Goal: Task Accomplishment & Management: Manage account settings

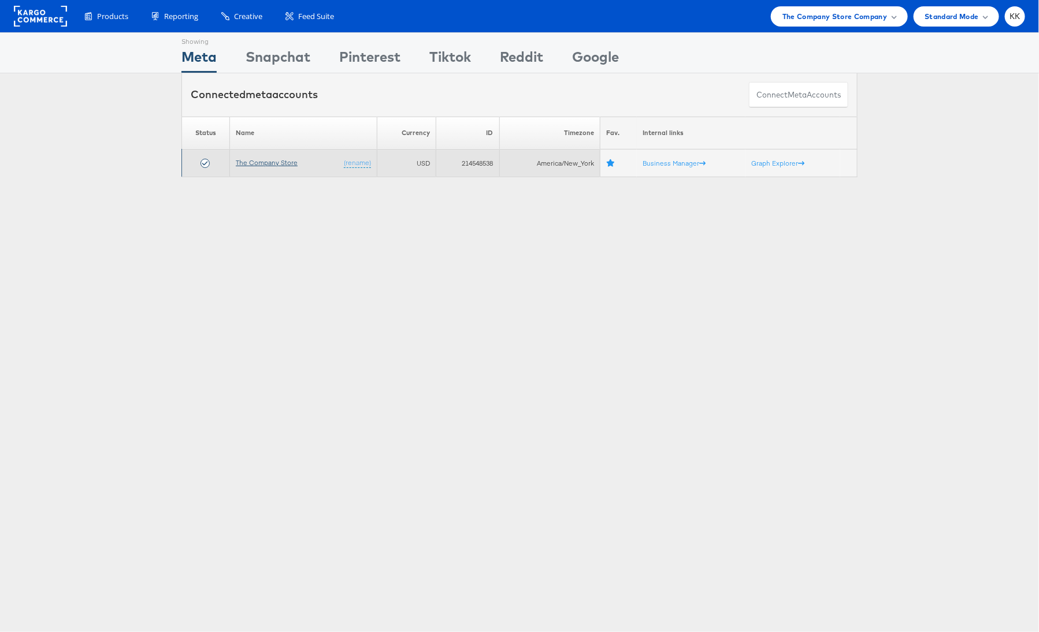
click at [260, 160] on link "The Company Store" at bounding box center [267, 162] width 62 height 9
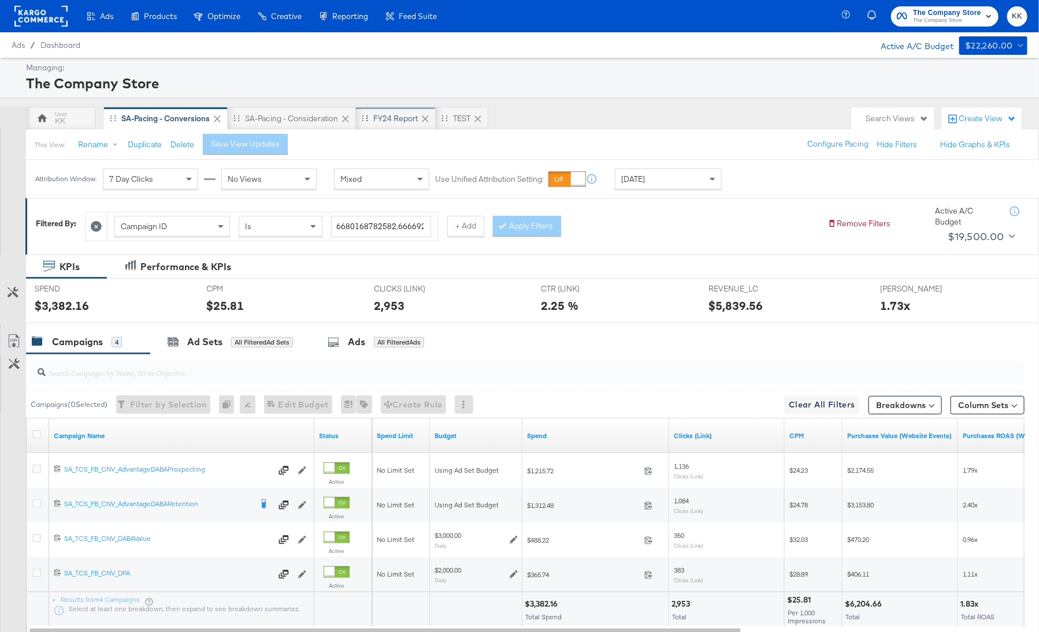
click at [395, 113] on div "FY24 Report" at bounding box center [395, 118] width 44 height 11
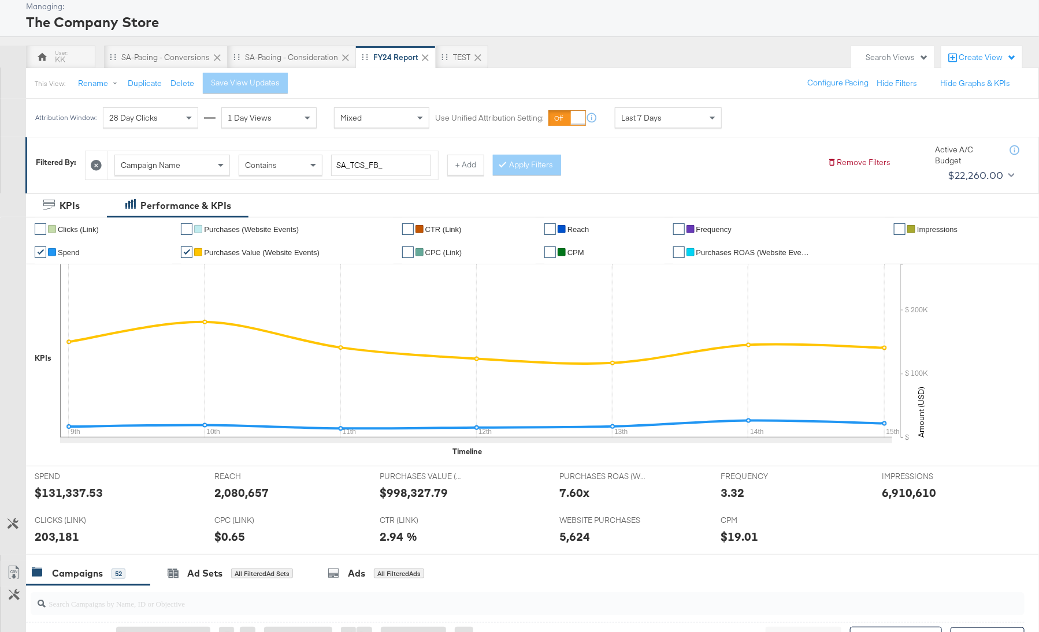
scroll to position [91, 0]
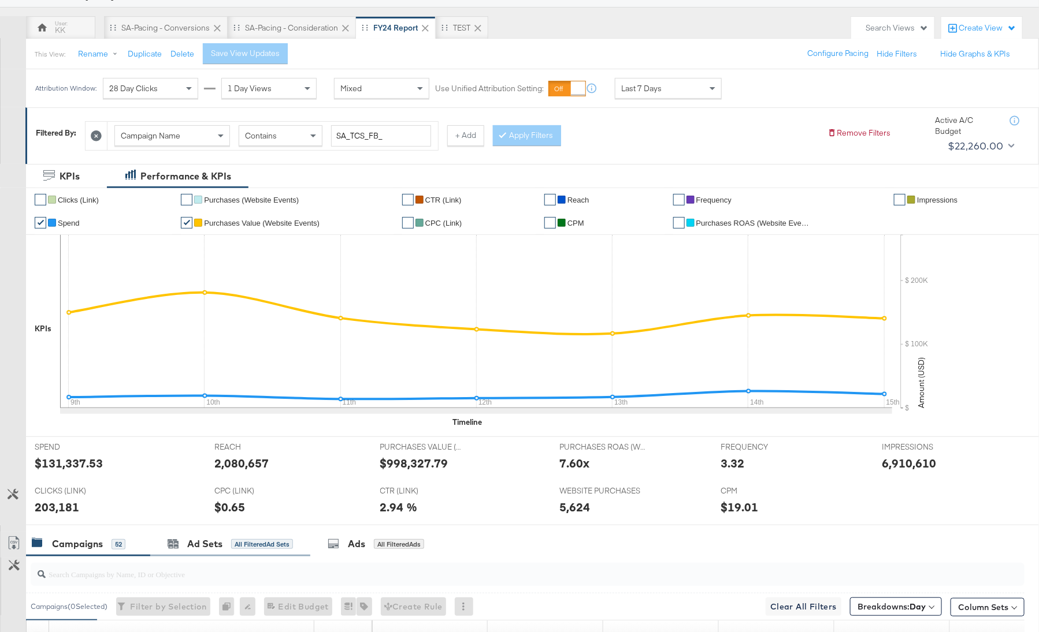
click at [201, 534] on div "Ad Sets All Filtered Ad Sets" at bounding box center [230, 544] width 160 height 25
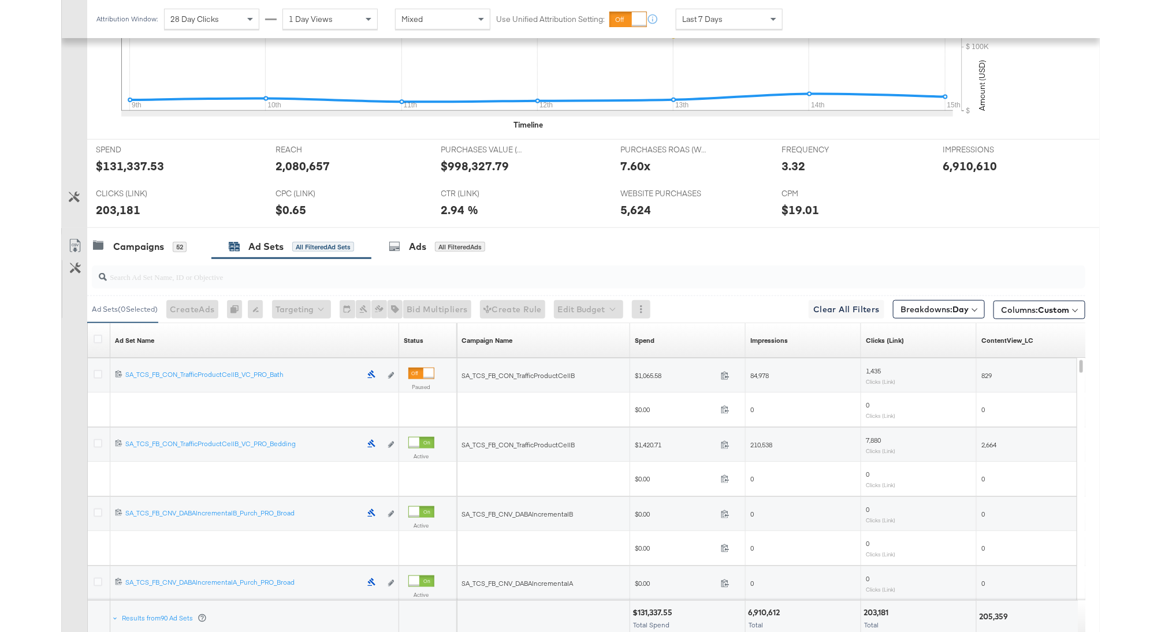
scroll to position [389, 0]
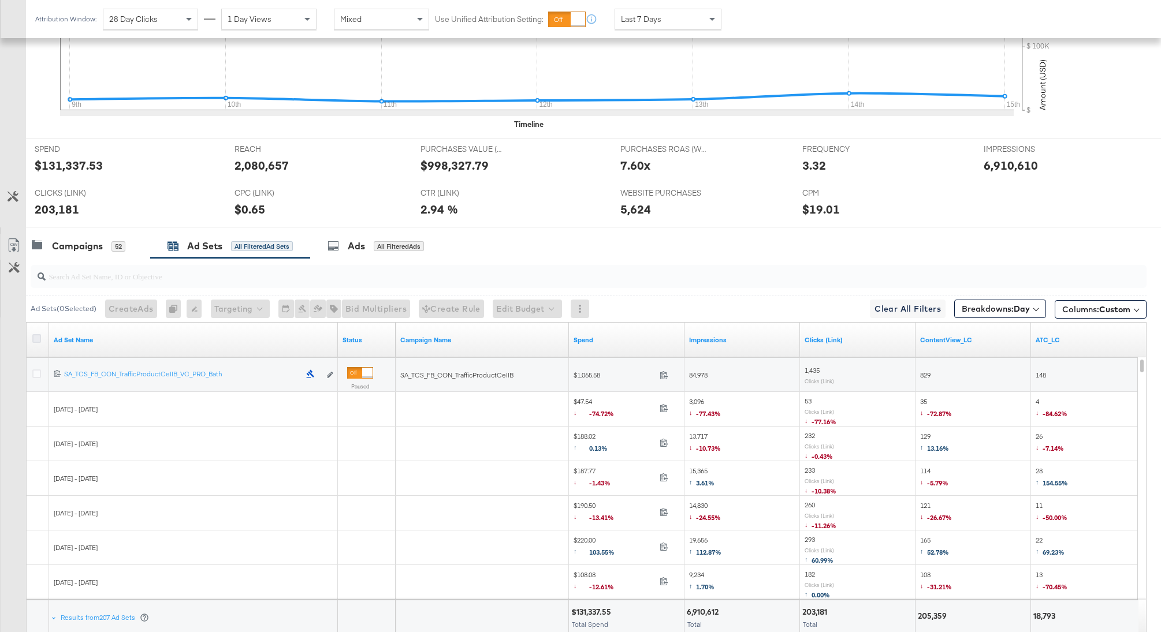
click at [35, 338] on icon at bounding box center [36, 338] width 9 height 9
click at [0, 0] on input "checkbox" at bounding box center [0, 0] width 0 height 0
click at [9, 243] on icon at bounding box center [14, 246] width 14 height 14
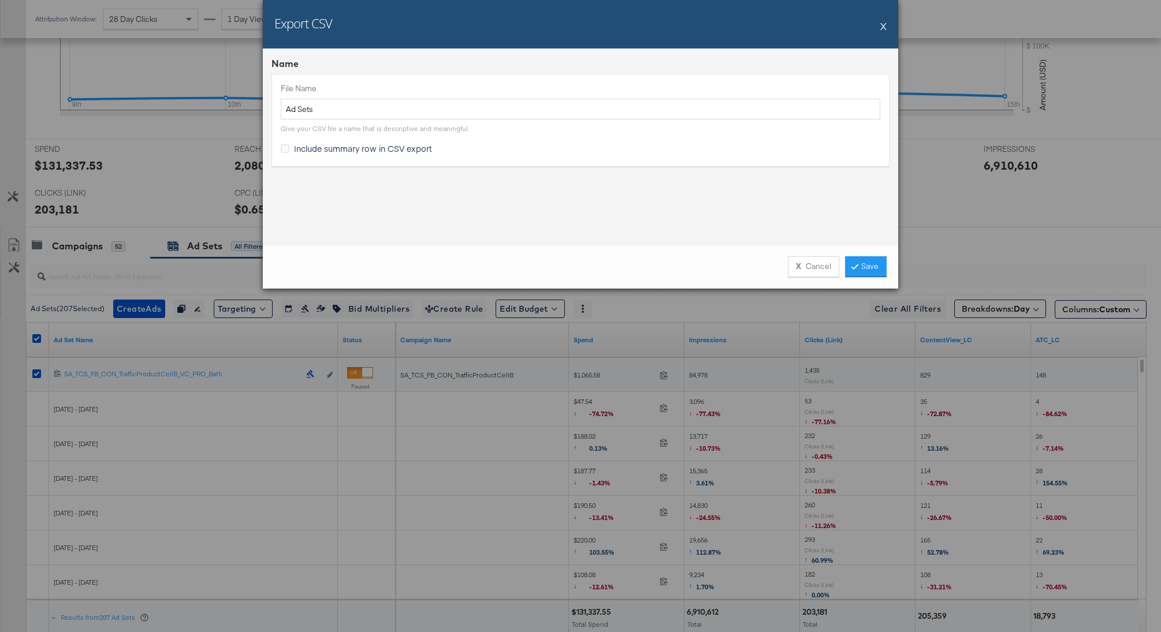
click at [873, 278] on div "X Cancel Save" at bounding box center [580, 267] width 635 height 44
click at [873, 262] on link "Save" at bounding box center [866, 266] width 42 height 21
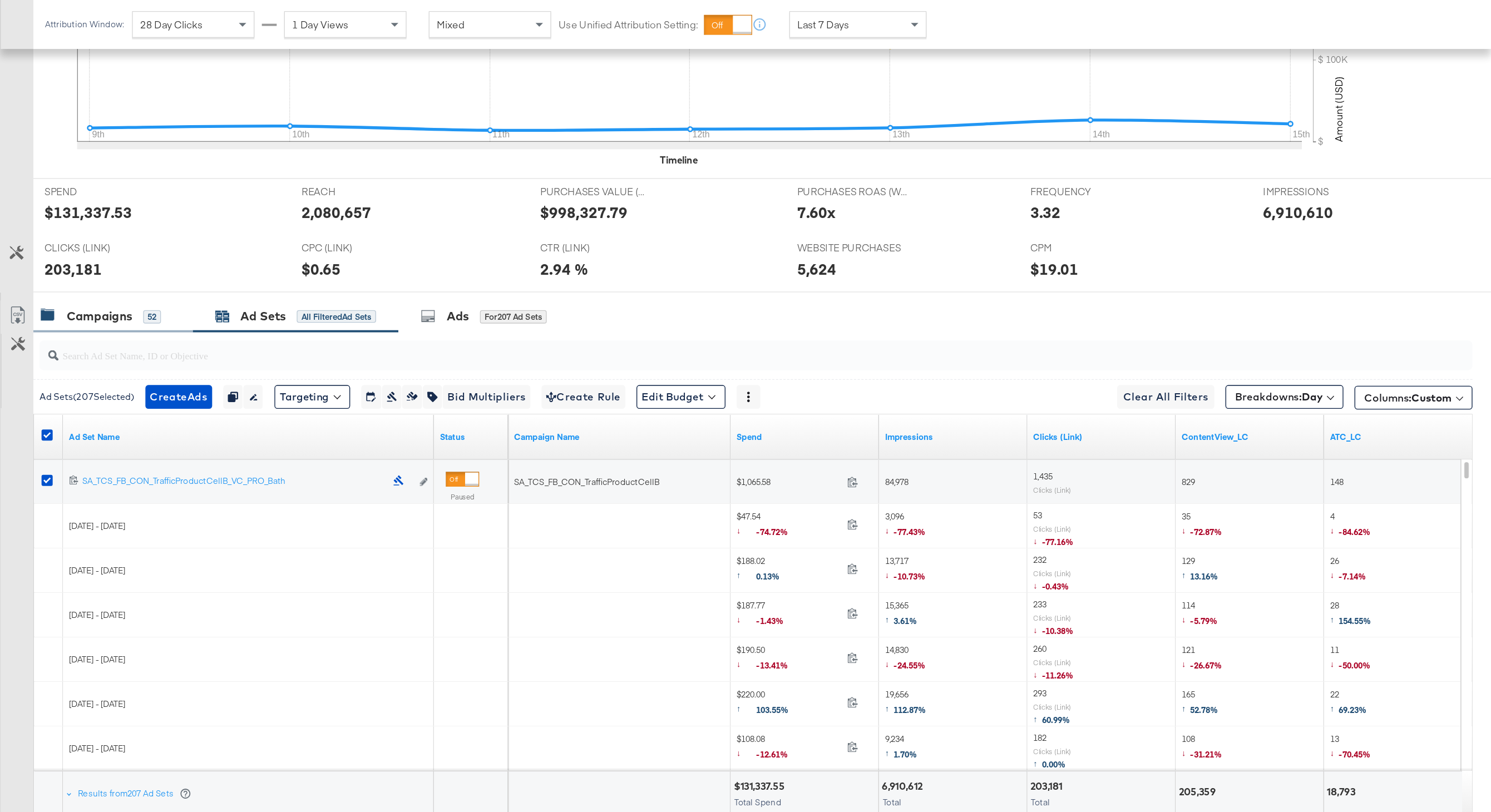
scroll to position [0, 0]
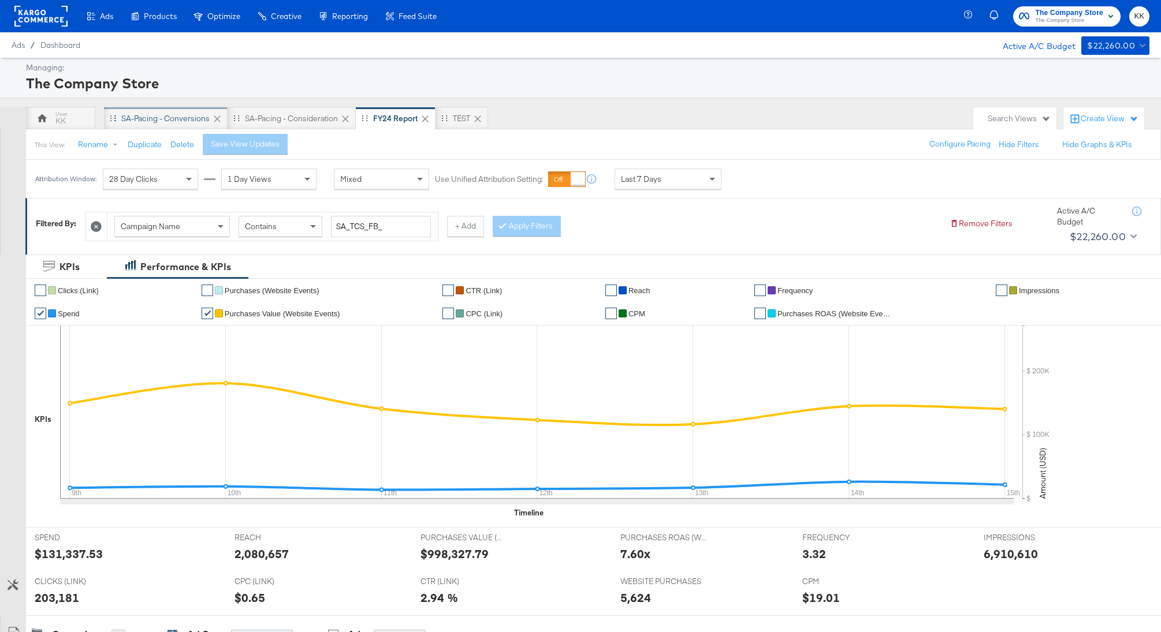
click at [174, 118] on div "SA-Pacing - Conversions" at bounding box center [165, 118] width 88 height 11
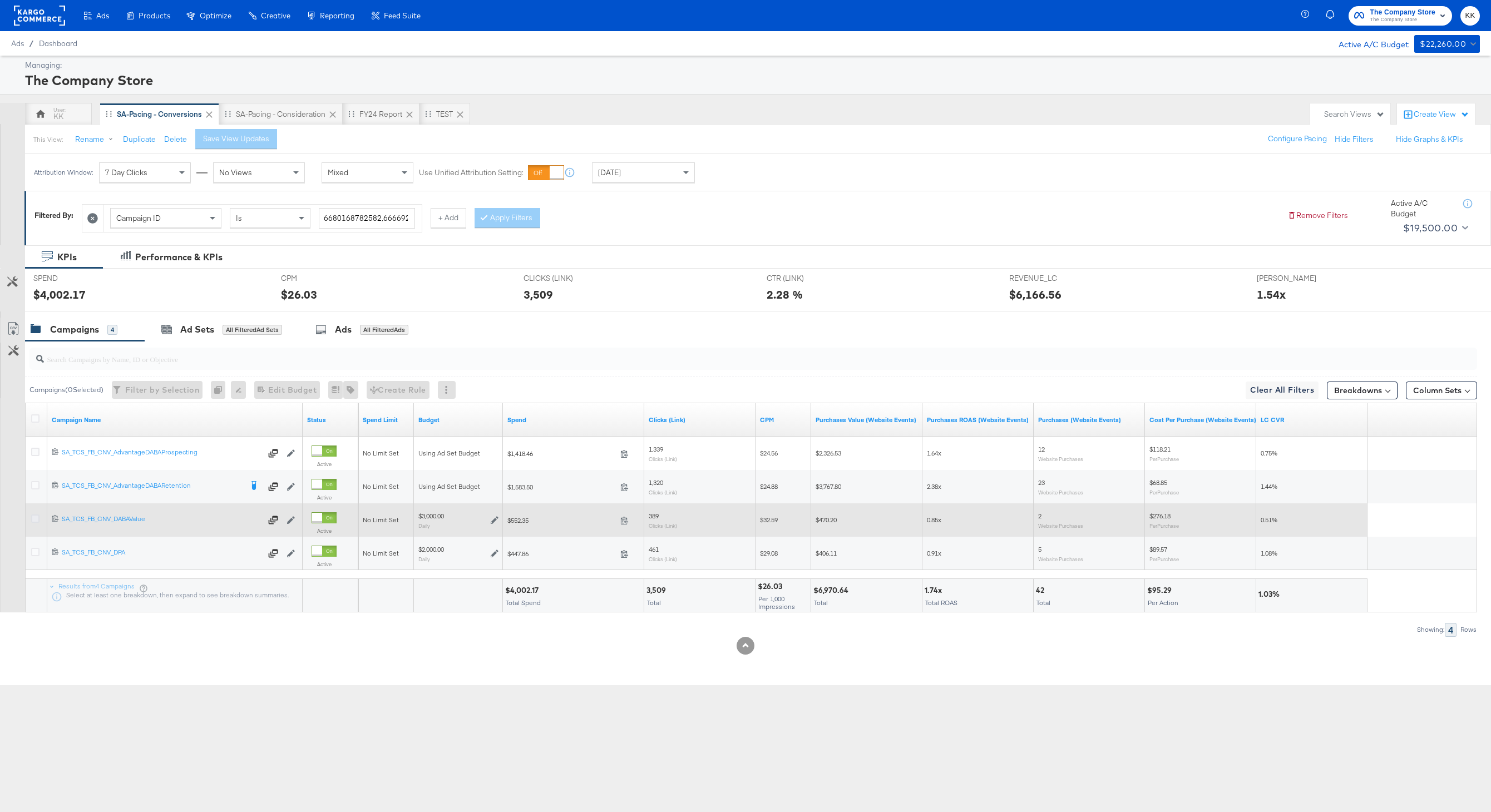
click at [36, 521] on icon at bounding box center [35, 518] width 9 height 9
click at [0, 0] on input "checkbox" at bounding box center [0, 0] width 0 height 0
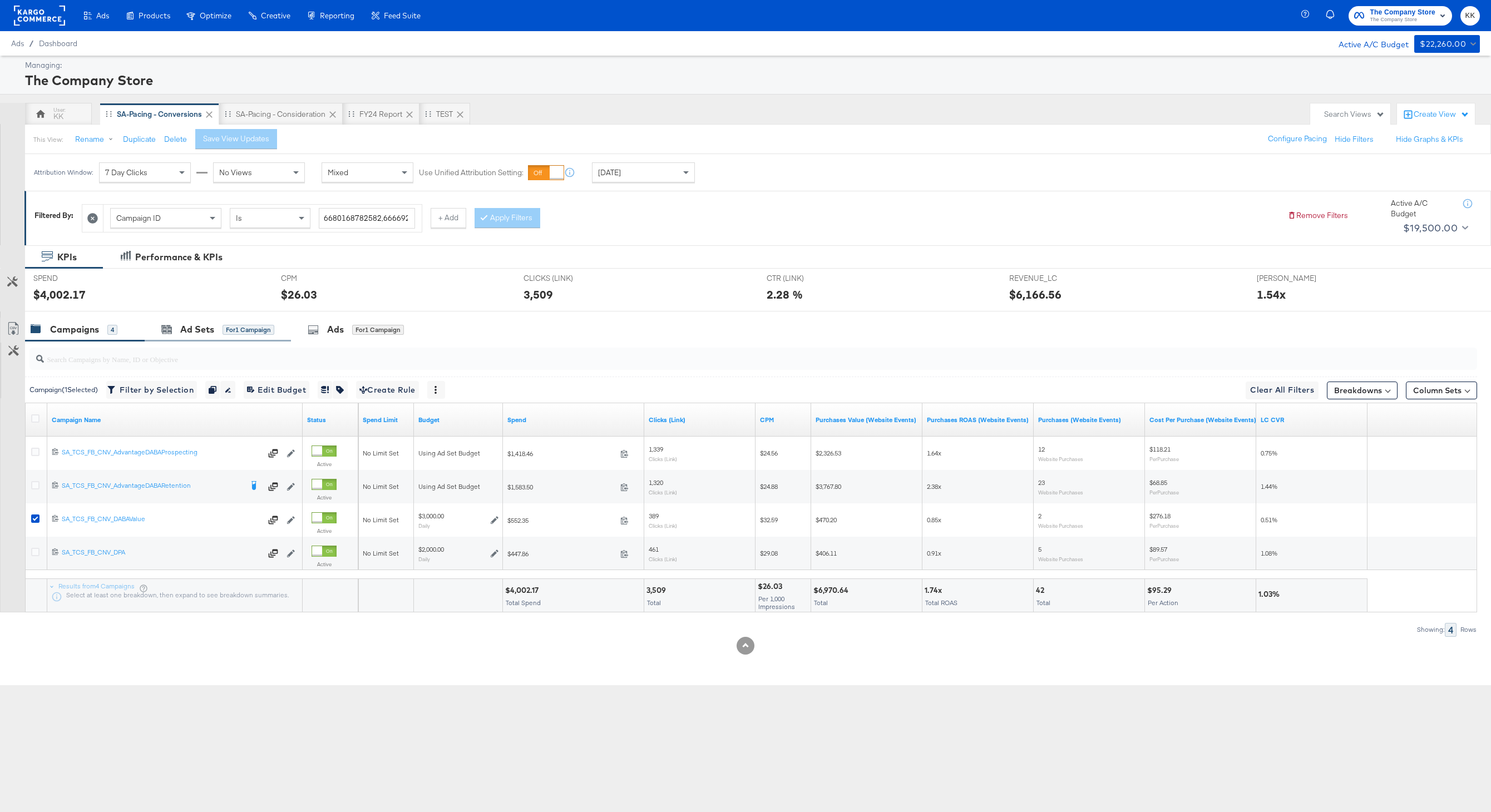
click at [180, 337] on div "Ad Sets for 1 Campaign" at bounding box center [218, 329] width 146 height 24
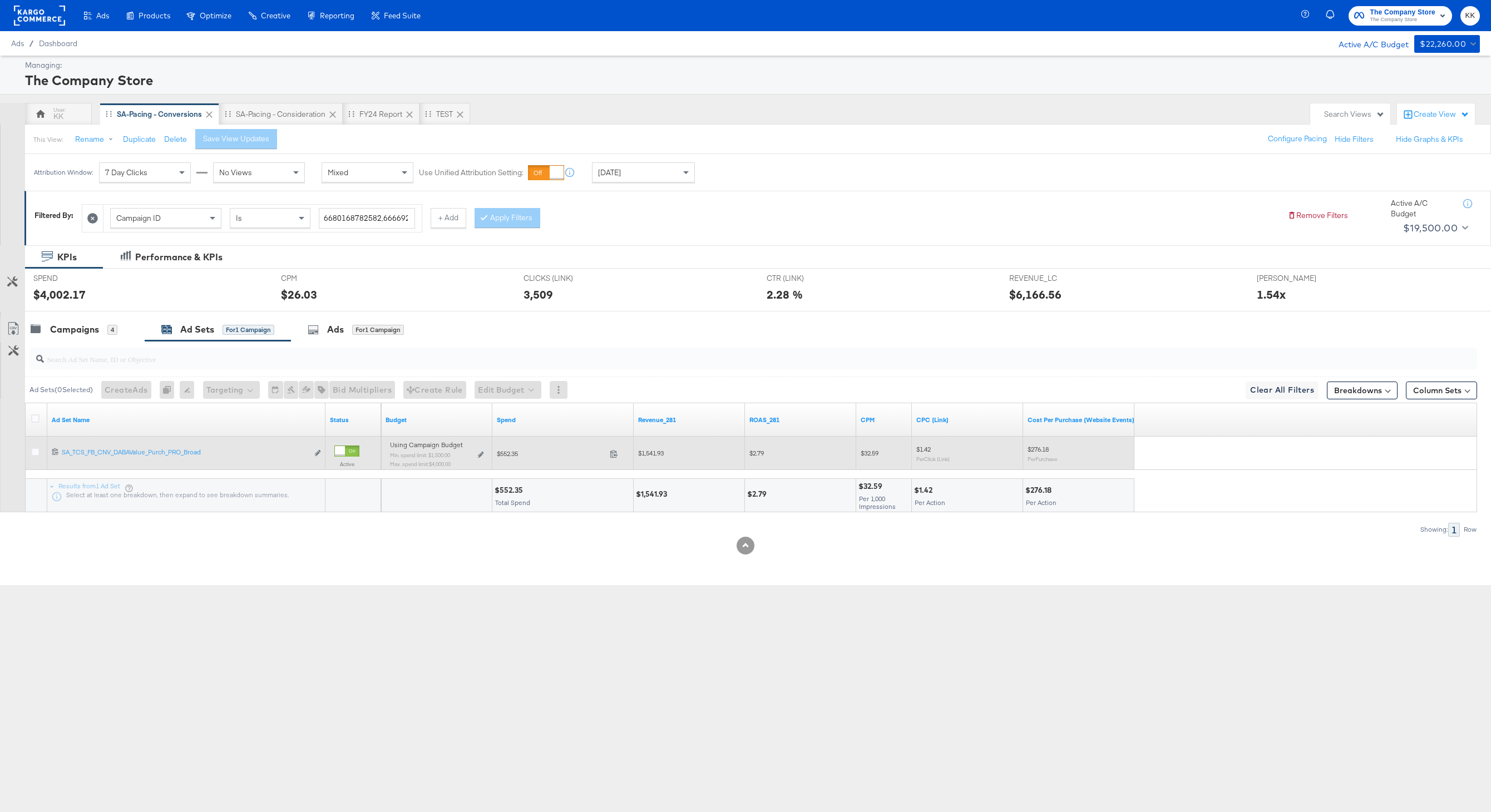
click at [484, 455] on div "Using Campaign Budget Min. spend limit: $1,500.00 Max. spend limit : $4,000.00 …" at bounding box center [436, 458] width 102 height 35
click at [481, 453] on icon at bounding box center [481, 455] width 6 height 6
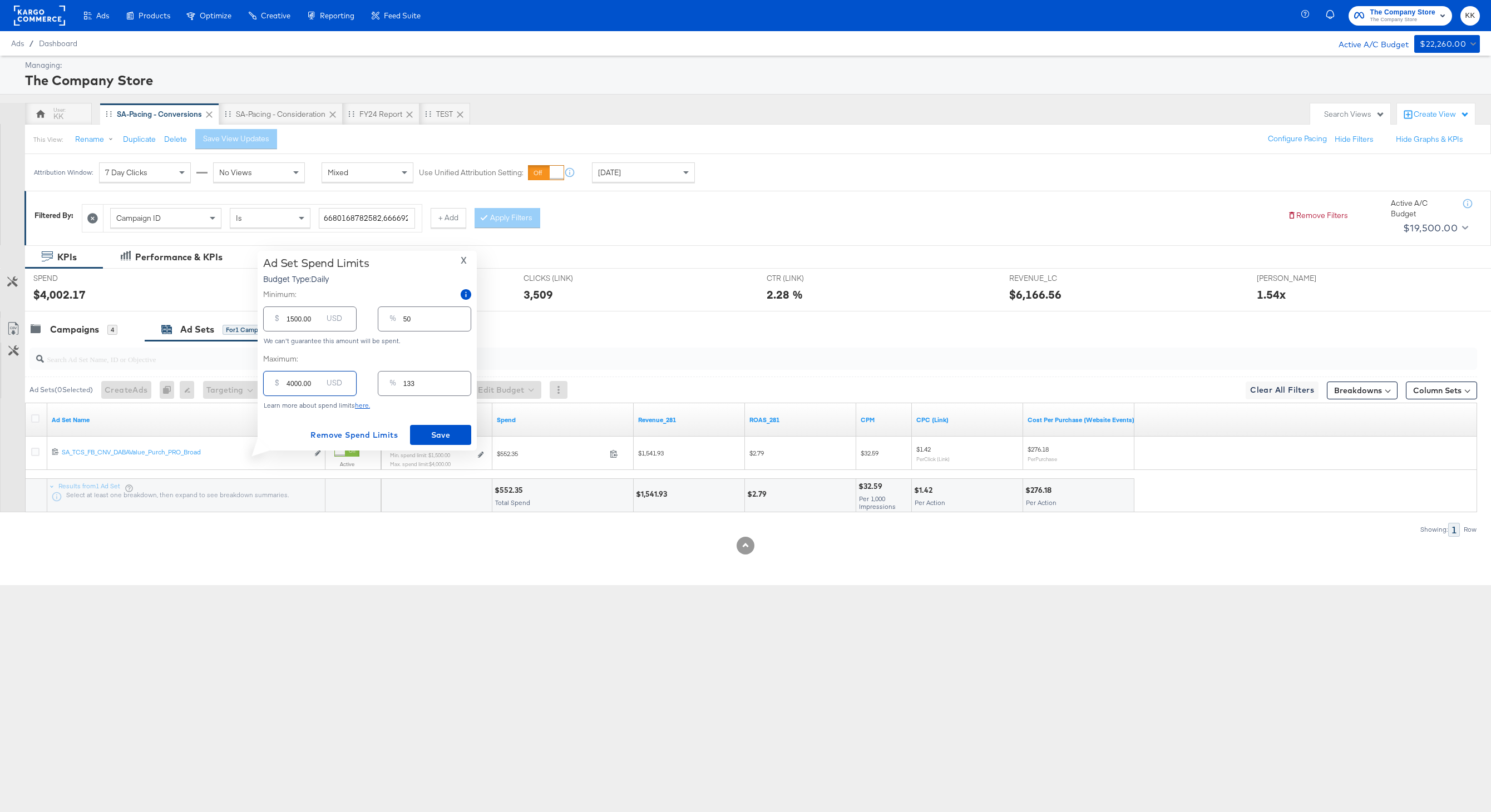
drag, startPoint x: 294, startPoint y: 383, endPoint x: 283, endPoint y: 383, distance: 11.0
click at [283, 383] on div "$ 4000.00 USD" at bounding box center [309, 383] width 93 height 25
type input "300.00"
type input "10"
type input "3100.00"
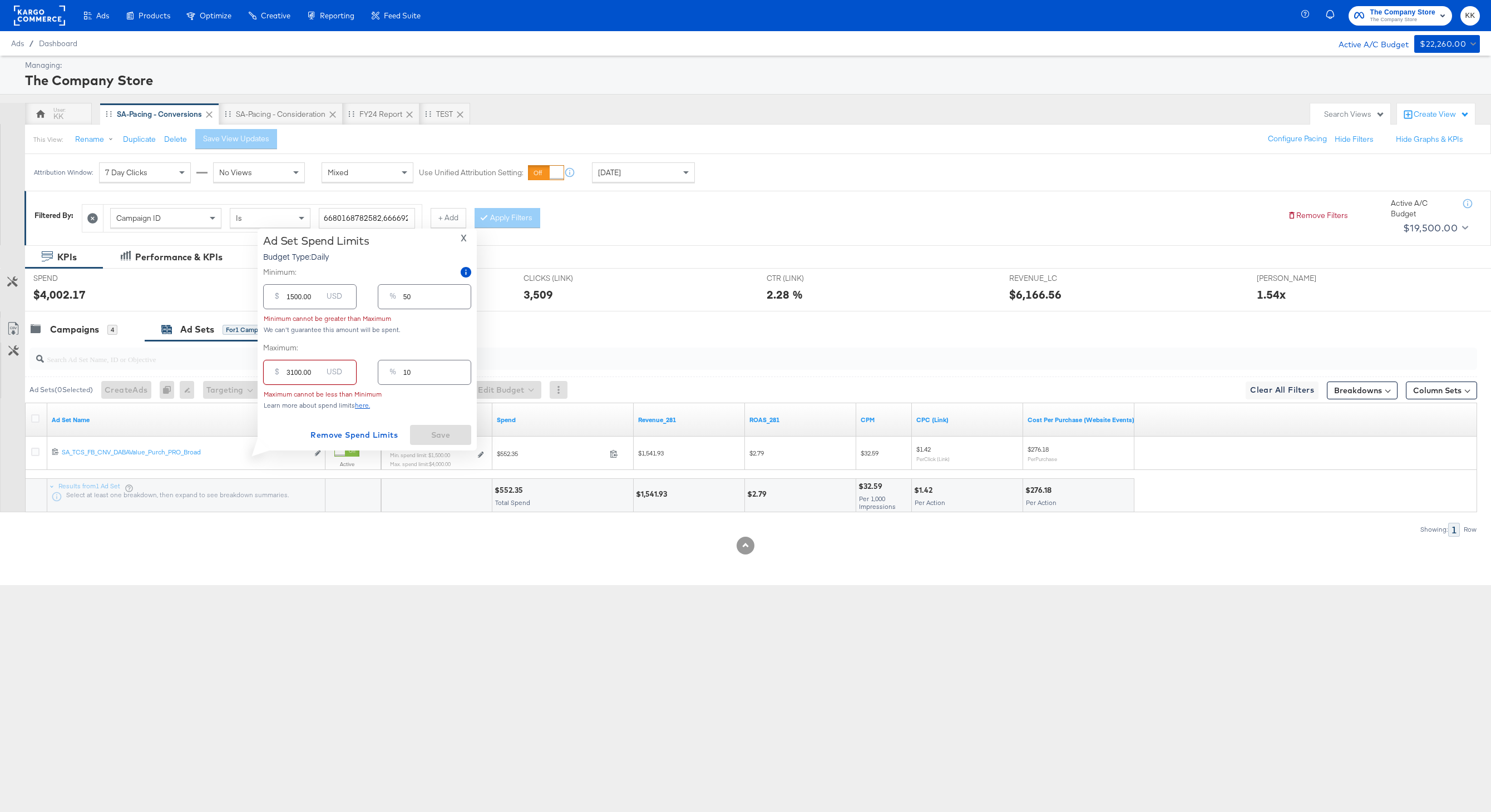
type input "103"
type input "3100.00"
click at [293, 320] on input "1500.00" at bounding box center [303, 314] width 36 height 24
type input "100.00"
type input "3"
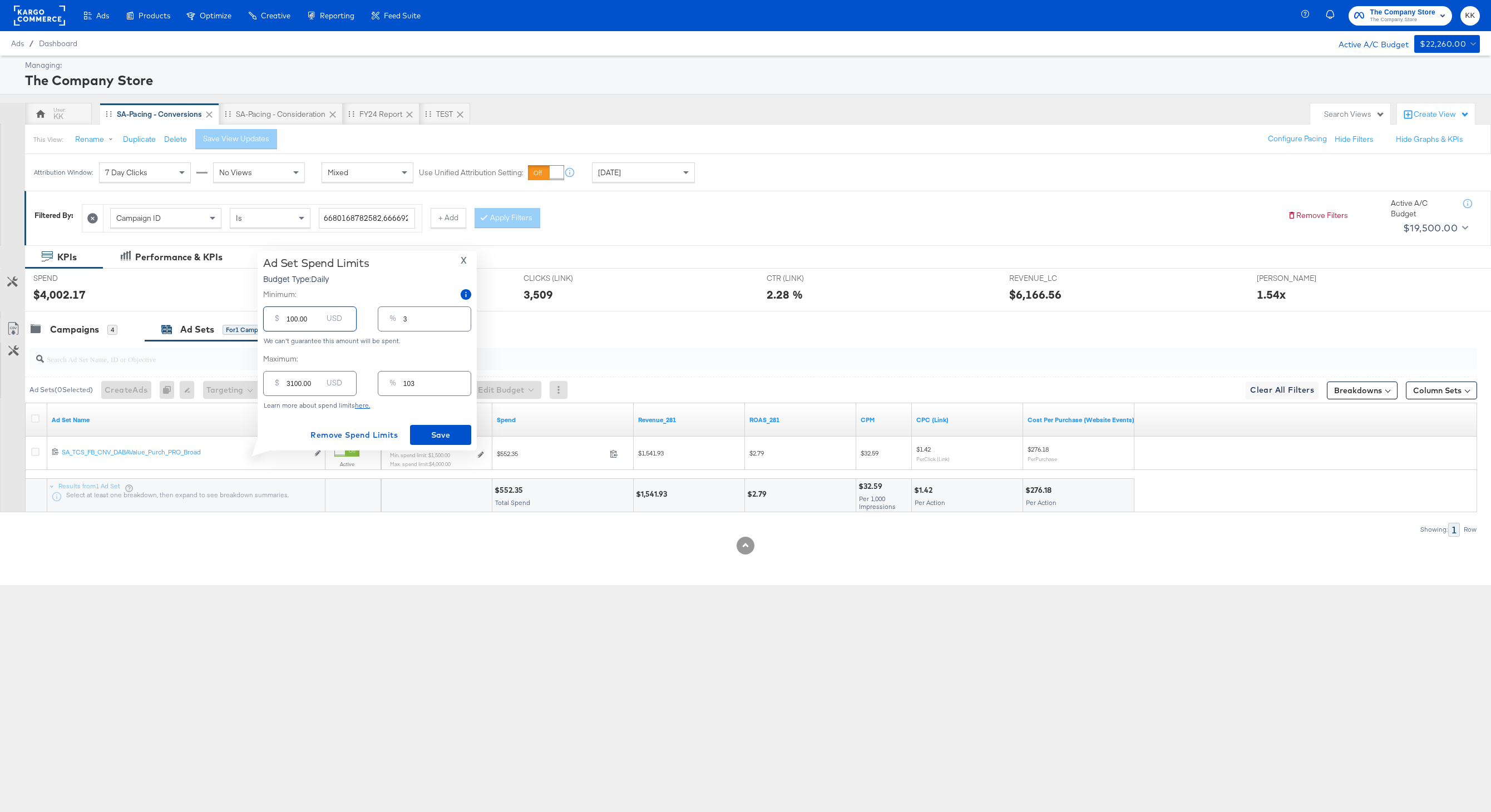
type input "00.00"
type input "0"
type input "200.00"
type input "7"
type input "2000.00"
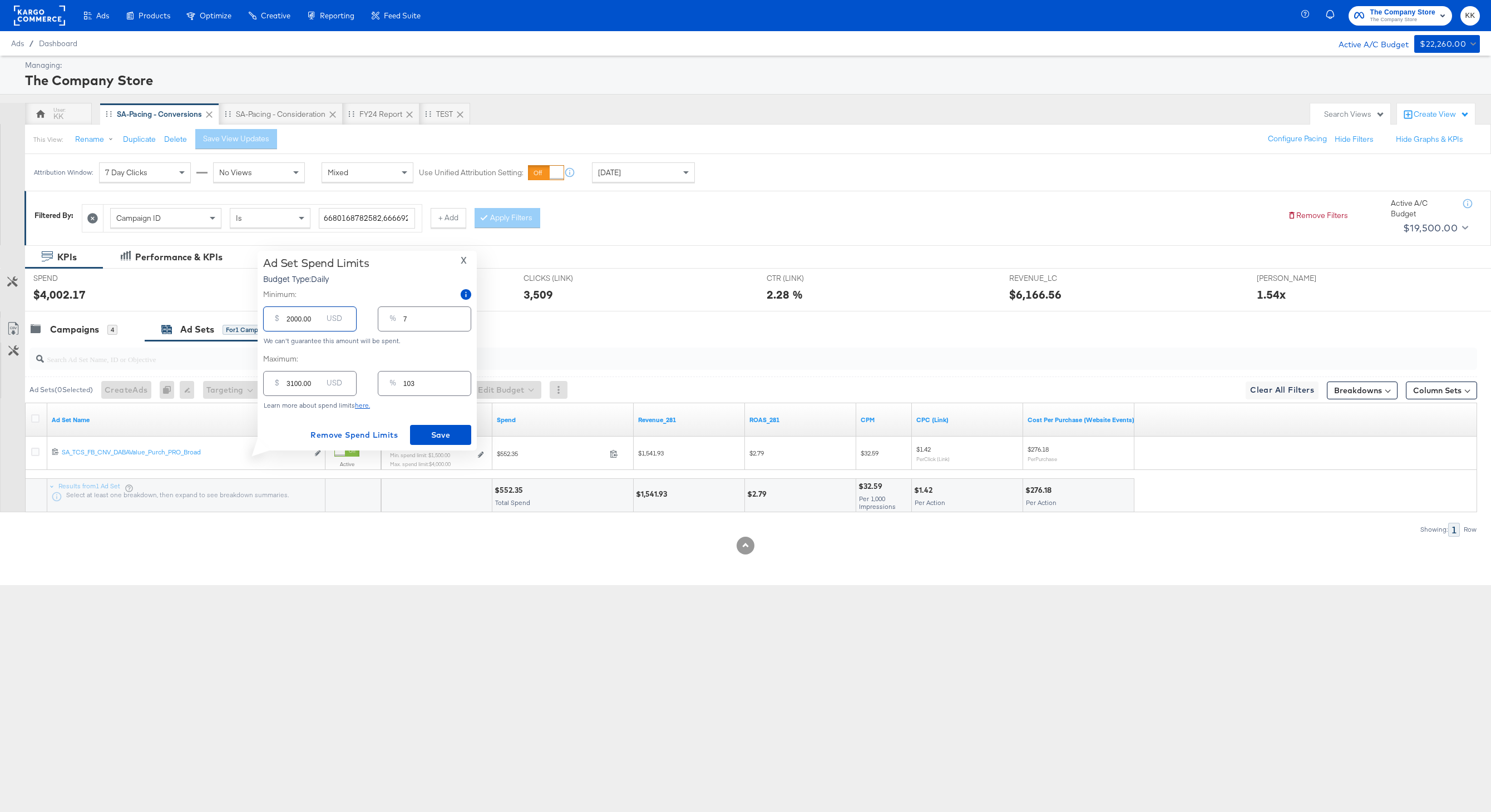
type input "67"
type input "2000.00"
click at [445, 432] on span "Save" at bounding box center [440, 435] width 52 height 13
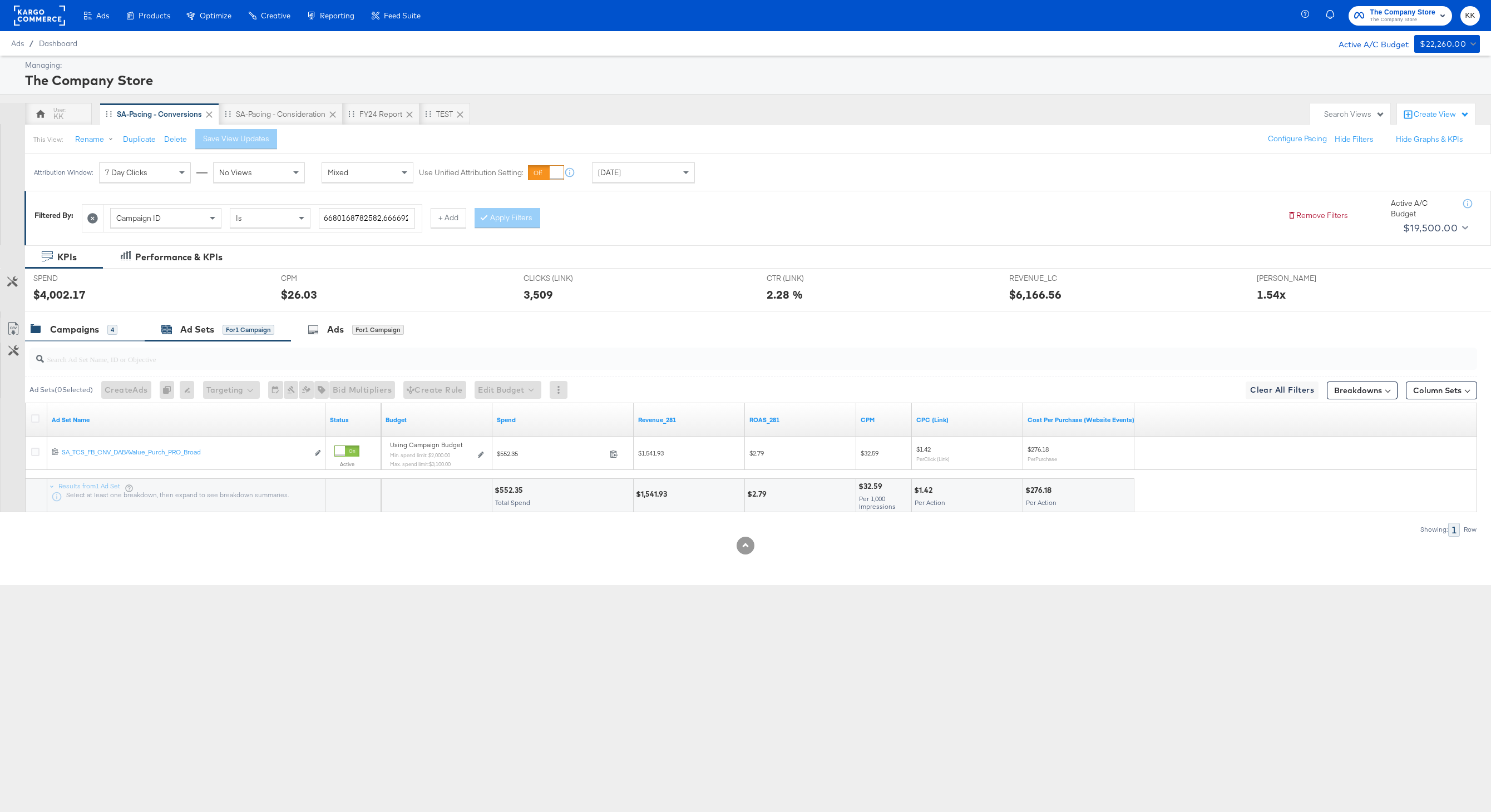
click at [82, 340] on div "Campaigns 4" at bounding box center [85, 329] width 119 height 24
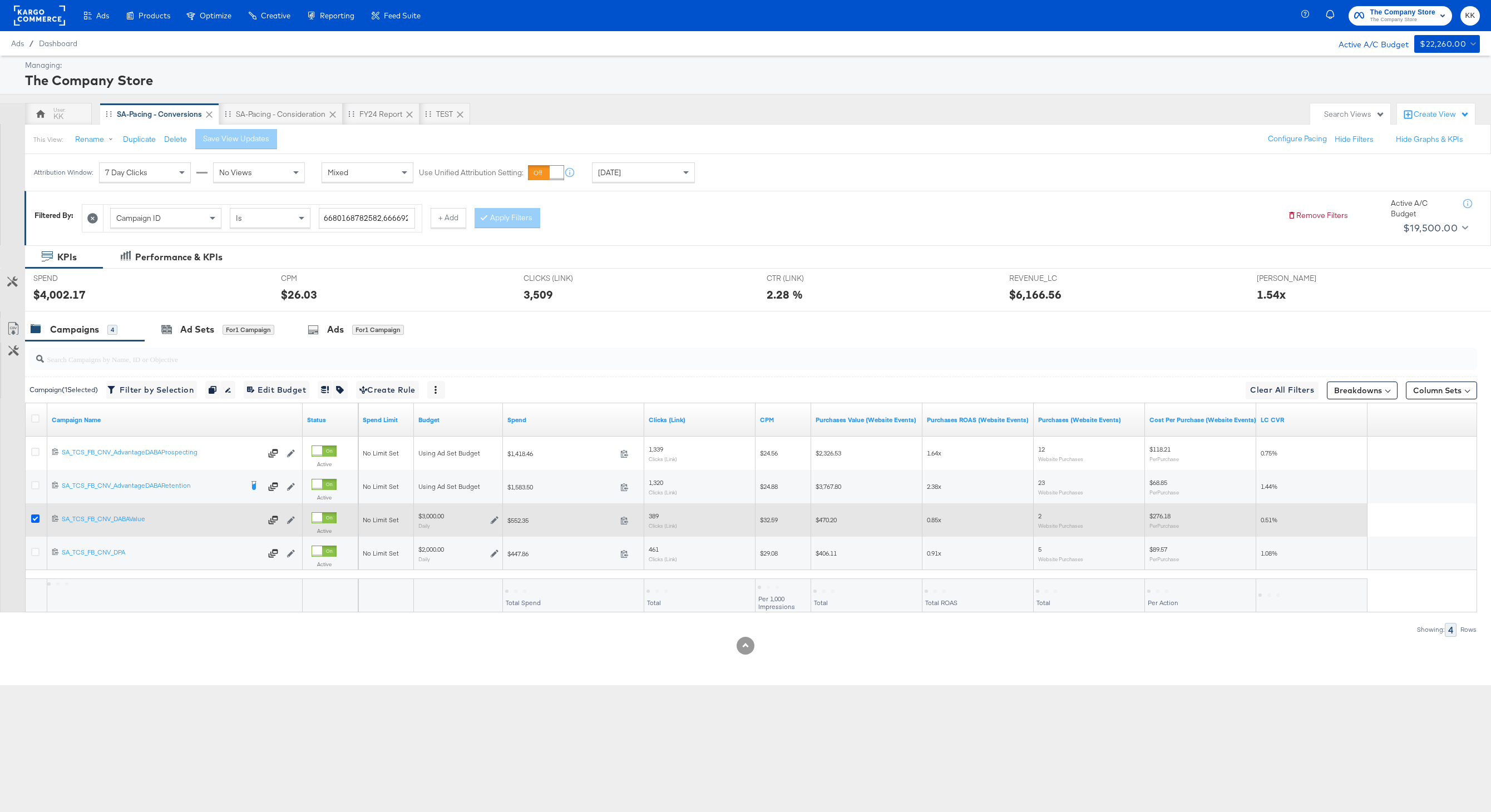
click at [34, 519] on icon at bounding box center [35, 518] width 9 height 9
click at [0, 0] on input "checkbox" at bounding box center [0, 0] width 0 height 0
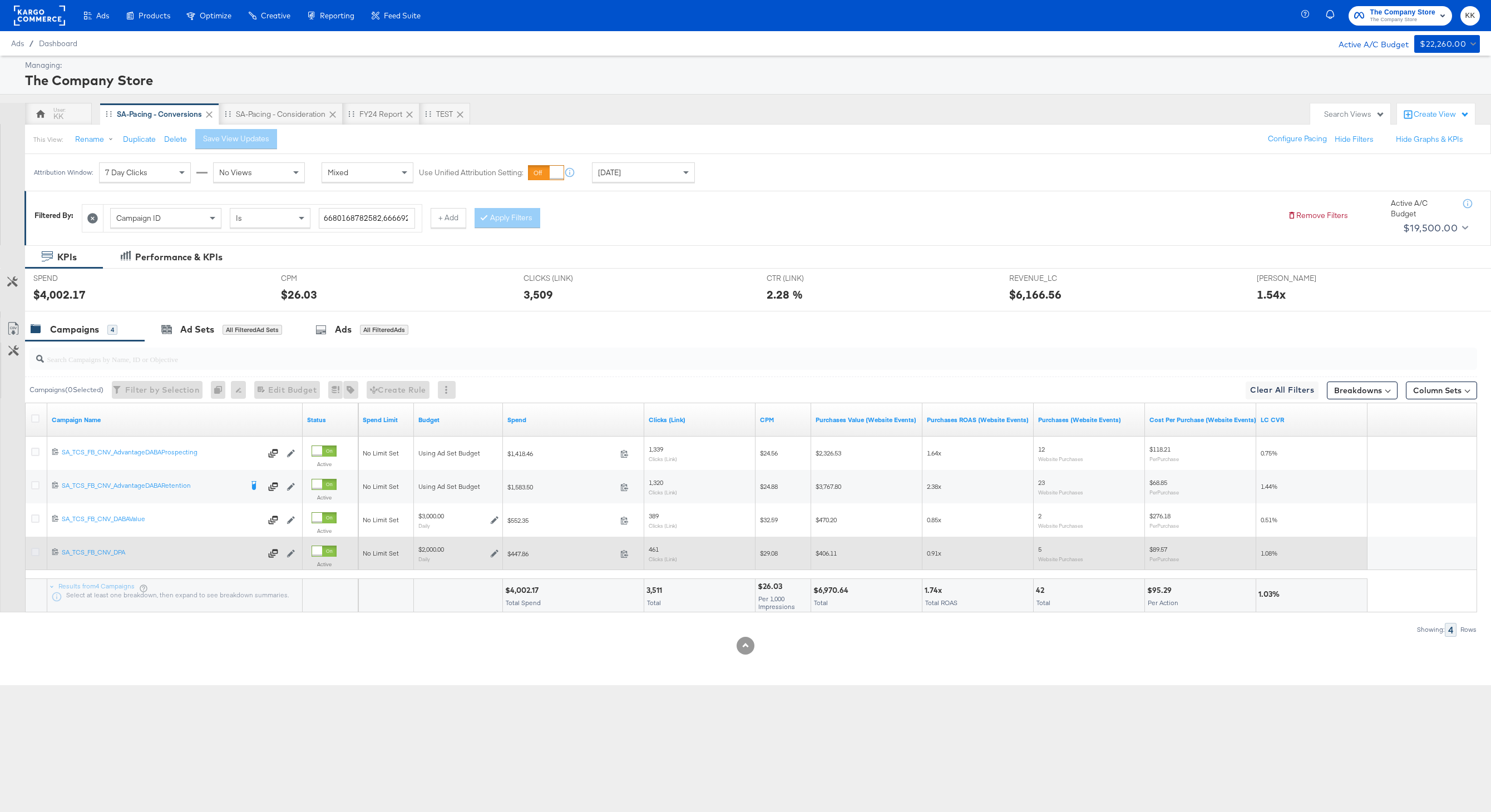
click at [34, 557] on div at bounding box center [37, 554] width 12 height 12
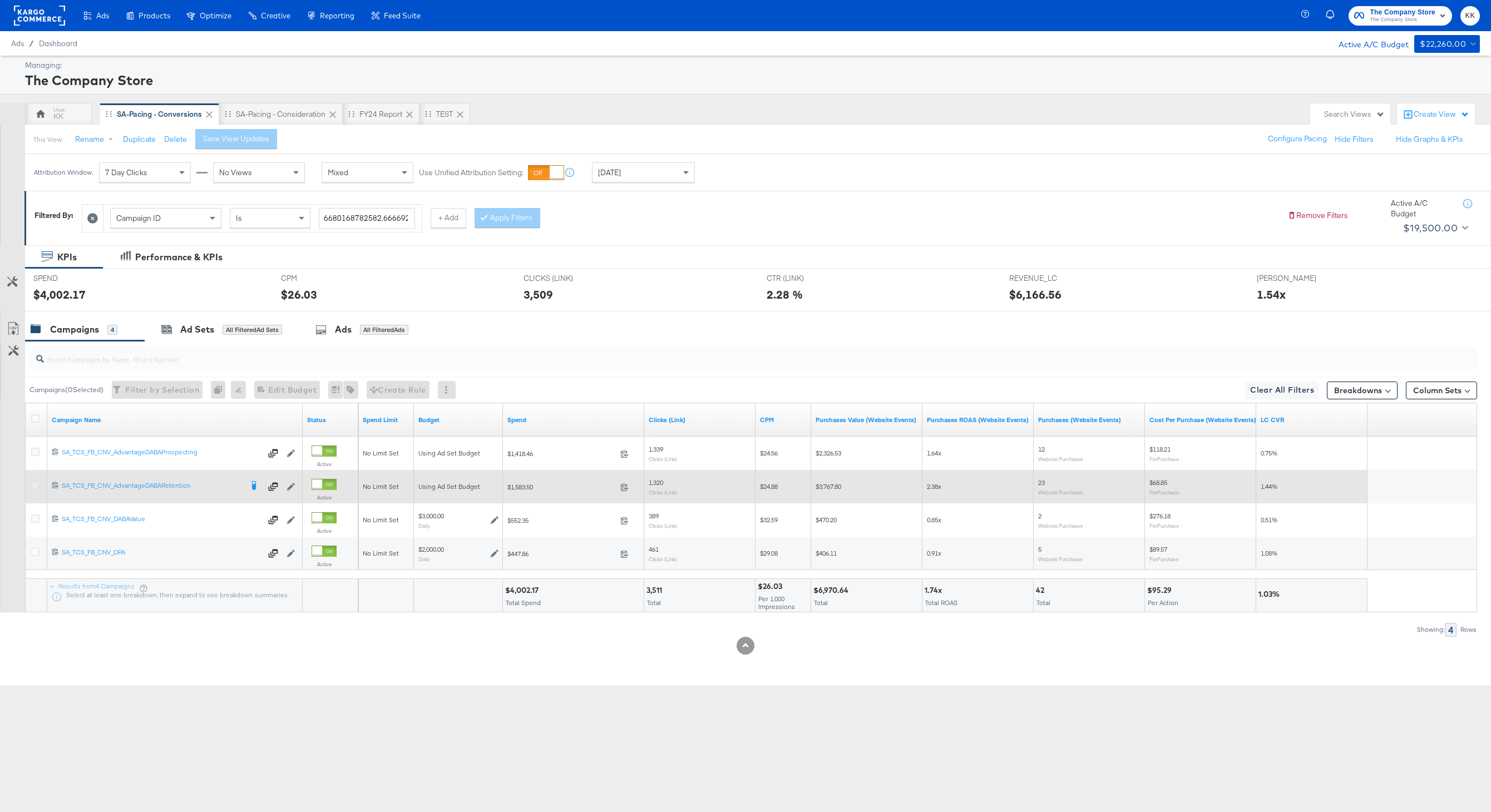
click at [34, 485] on icon at bounding box center [35, 485] width 9 height 9
click at [0, 0] on input "checkbox" at bounding box center [0, 0] width 0 height 0
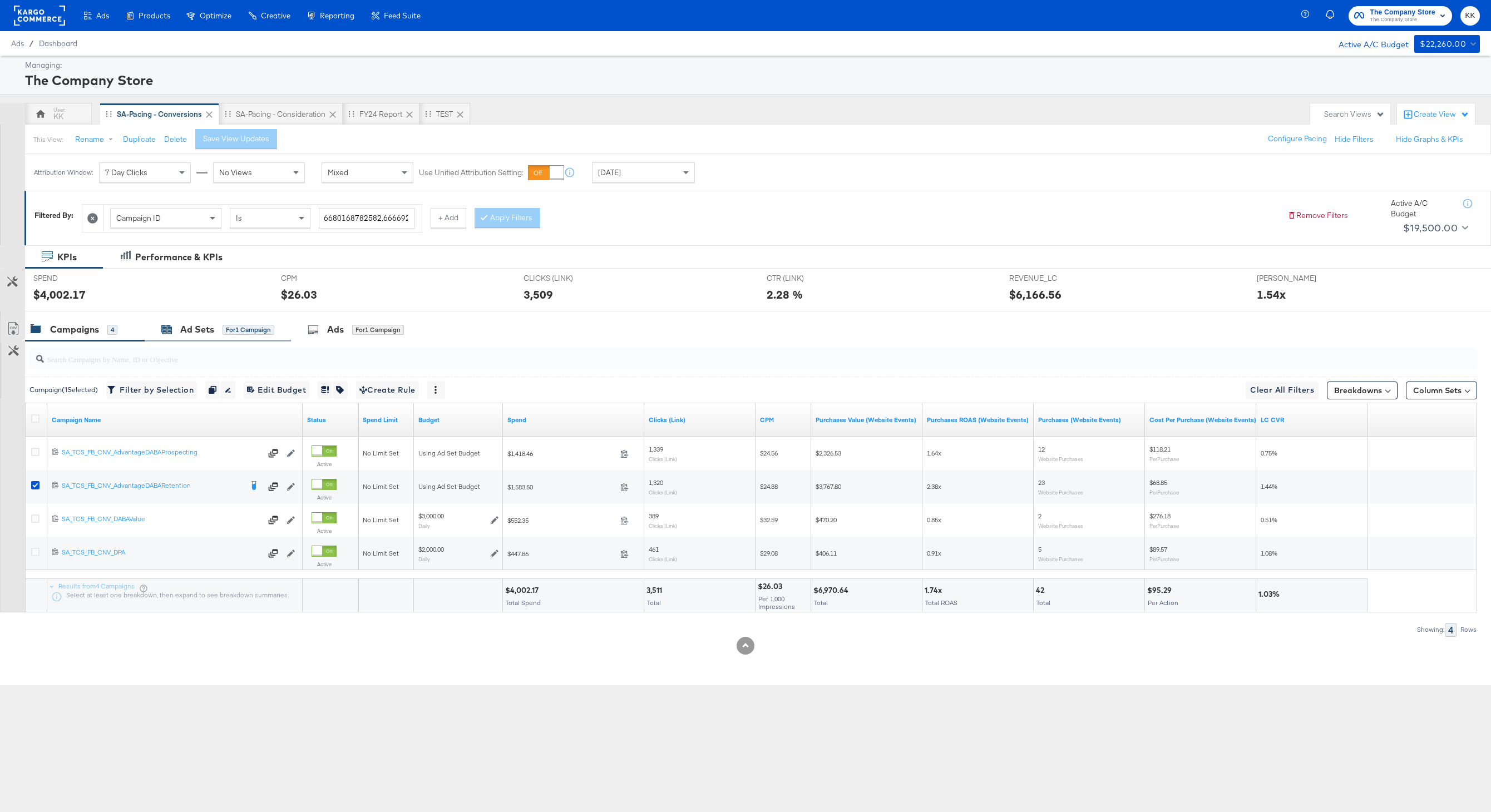
click at [189, 327] on div "Ad Sets" at bounding box center [196, 329] width 34 height 13
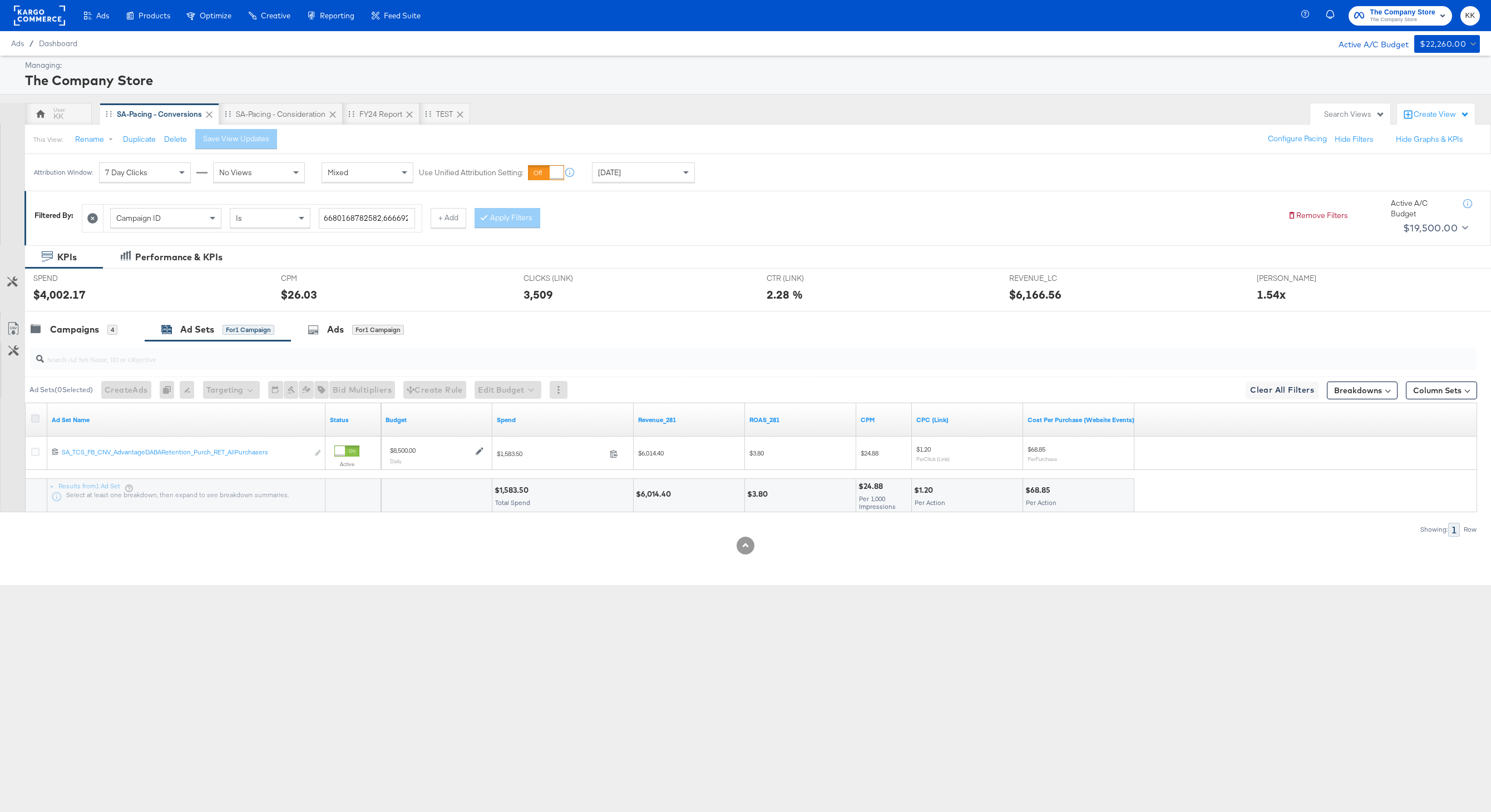
click at [38, 420] on icon at bounding box center [35, 418] width 9 height 9
click at [0, 0] on input "checkbox" at bounding box center [0, 0] width 0 height 0
click at [480, 390] on button "Edit Budget" at bounding box center [492, 390] width 66 height 17
click at [499, 424] on span "Edit Ad Set Budget" at bounding box center [496, 418] width 64 height 14
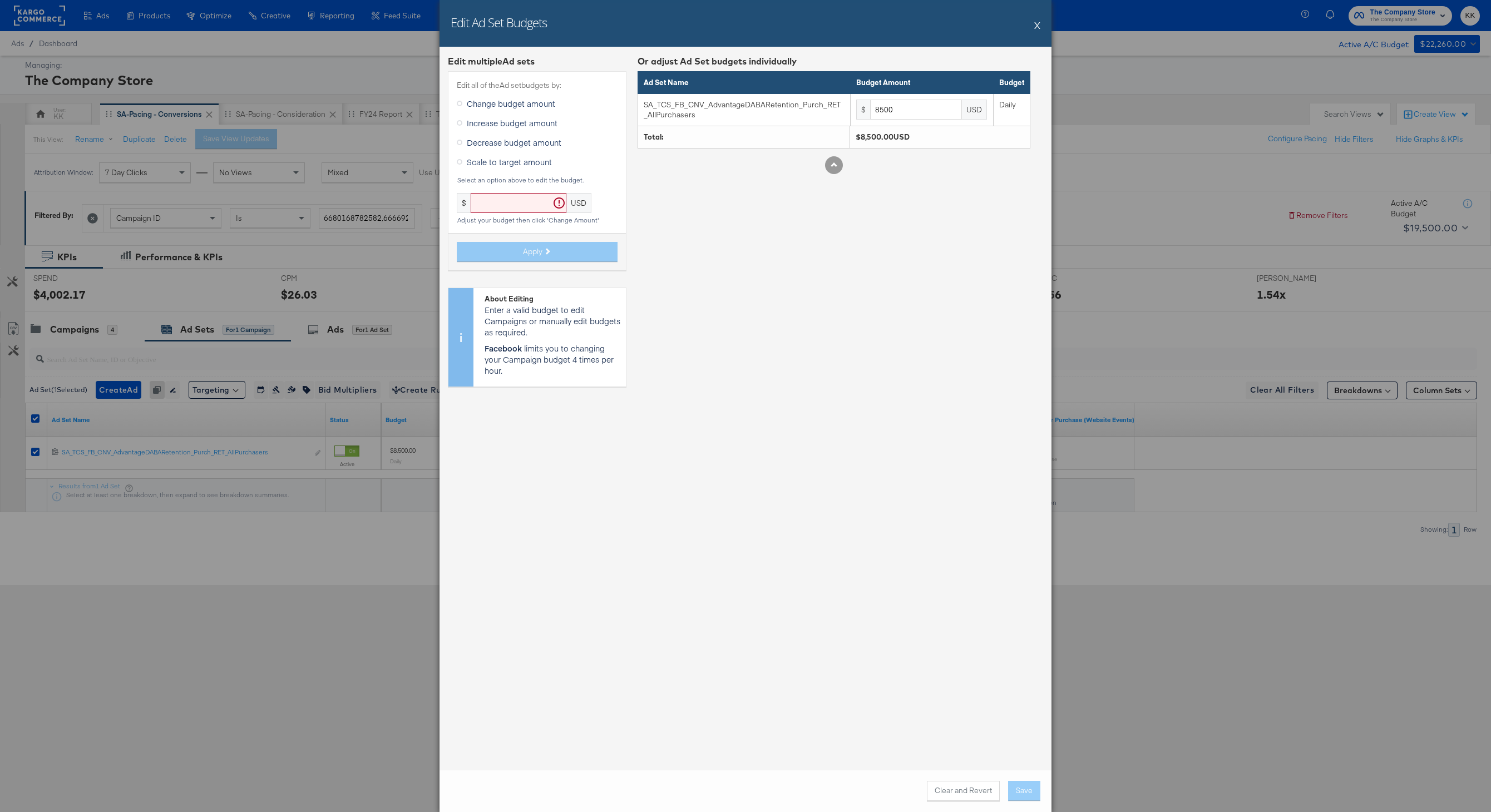
click at [502, 123] on span "Increase budget amount" at bounding box center [512, 123] width 91 height 12
click at [0, 0] on input "Increase budget amount" at bounding box center [0, 0] width 0 height 0
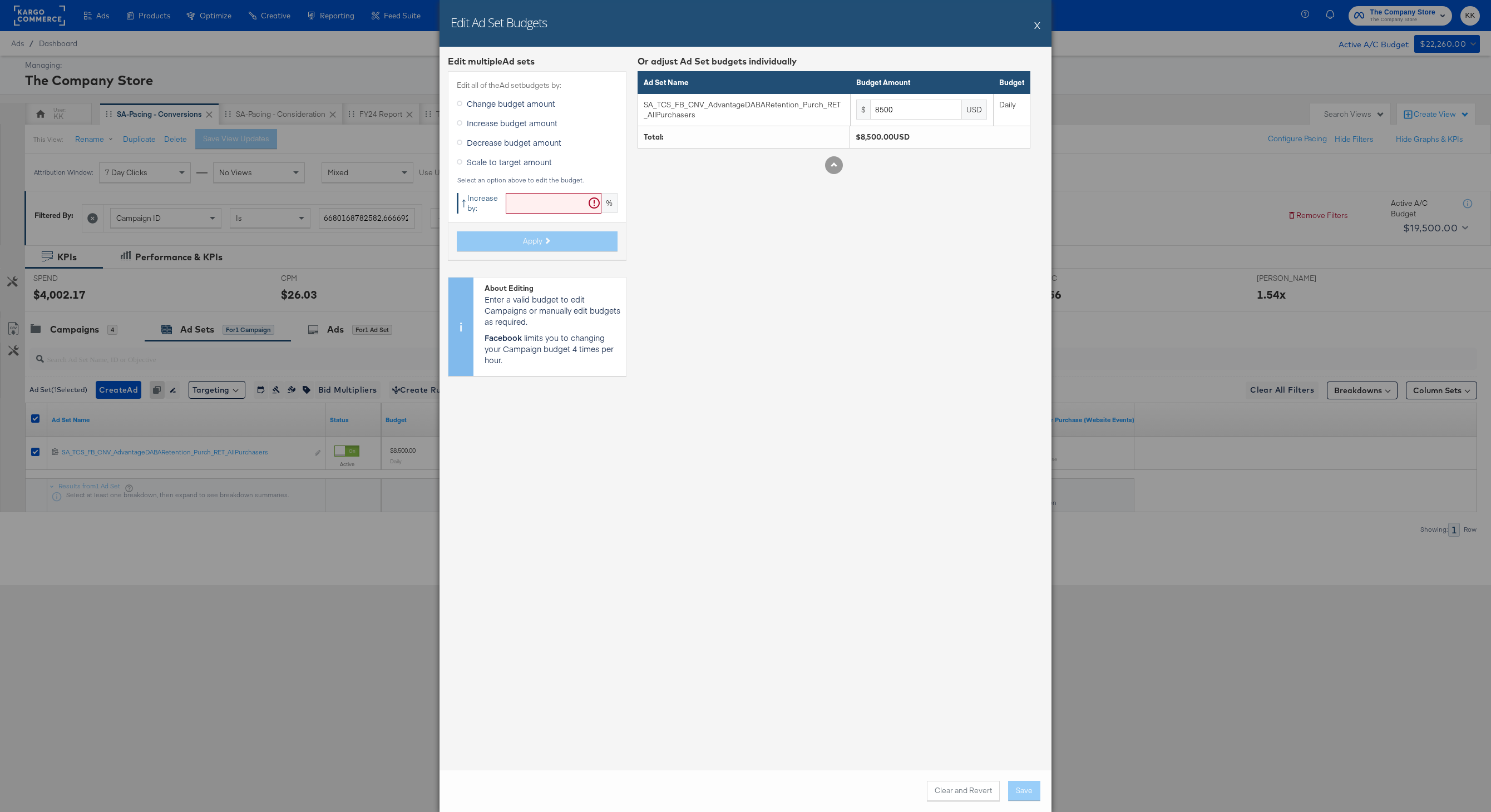
click at [536, 199] on input "text" at bounding box center [553, 202] width 95 height 20
type input "19"
click at [539, 242] on span "Apply" at bounding box center [533, 241] width 19 height 11
type input "10115"
click at [1000, 609] on button "Save" at bounding box center [1025, 791] width 33 height 20
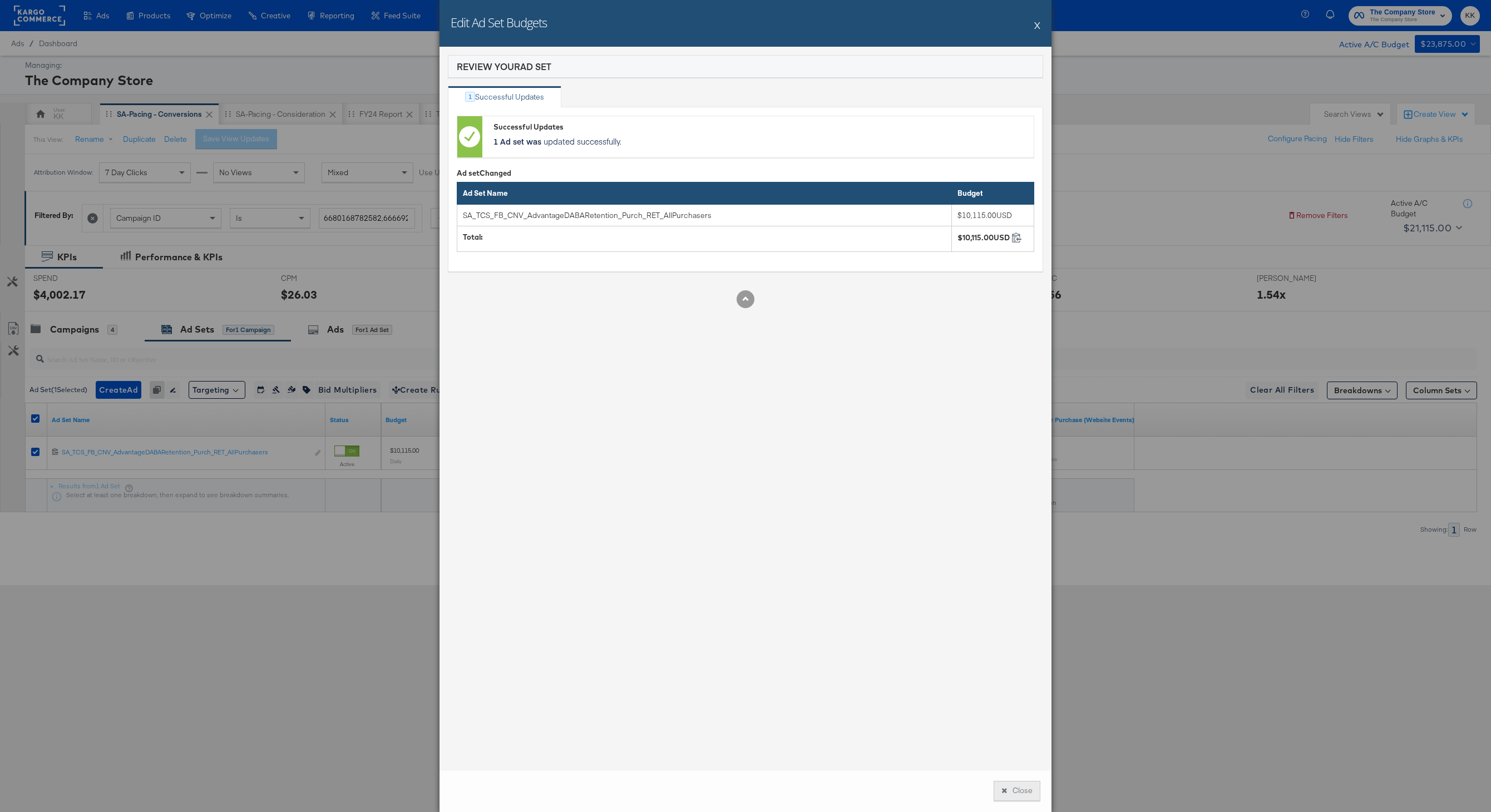
click at [1000, 609] on button "Close" at bounding box center [1017, 791] width 47 height 20
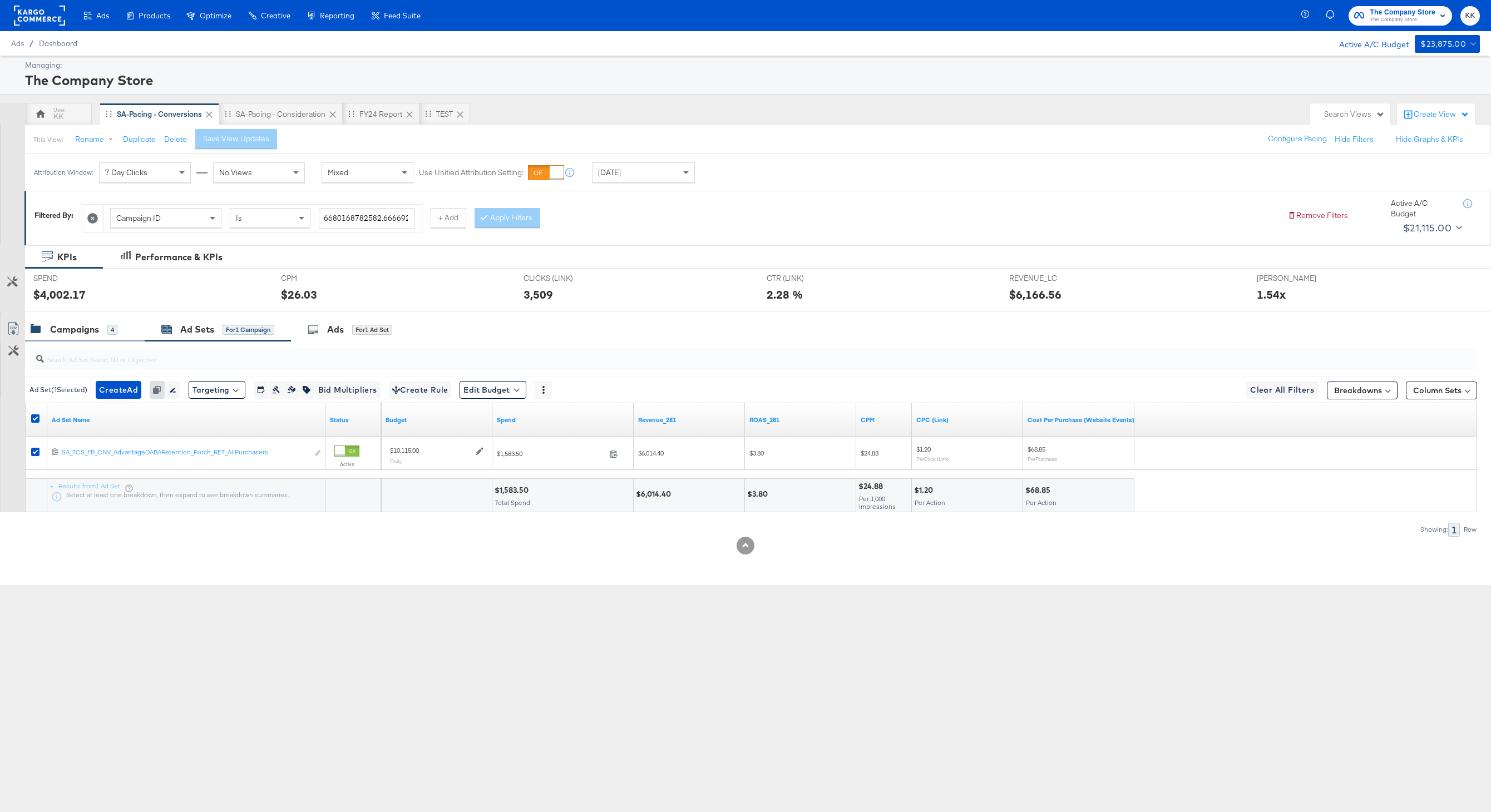
click at [95, 318] on div "Campaigns 4" at bounding box center [85, 329] width 119 height 24
